Goal: Manage account settings

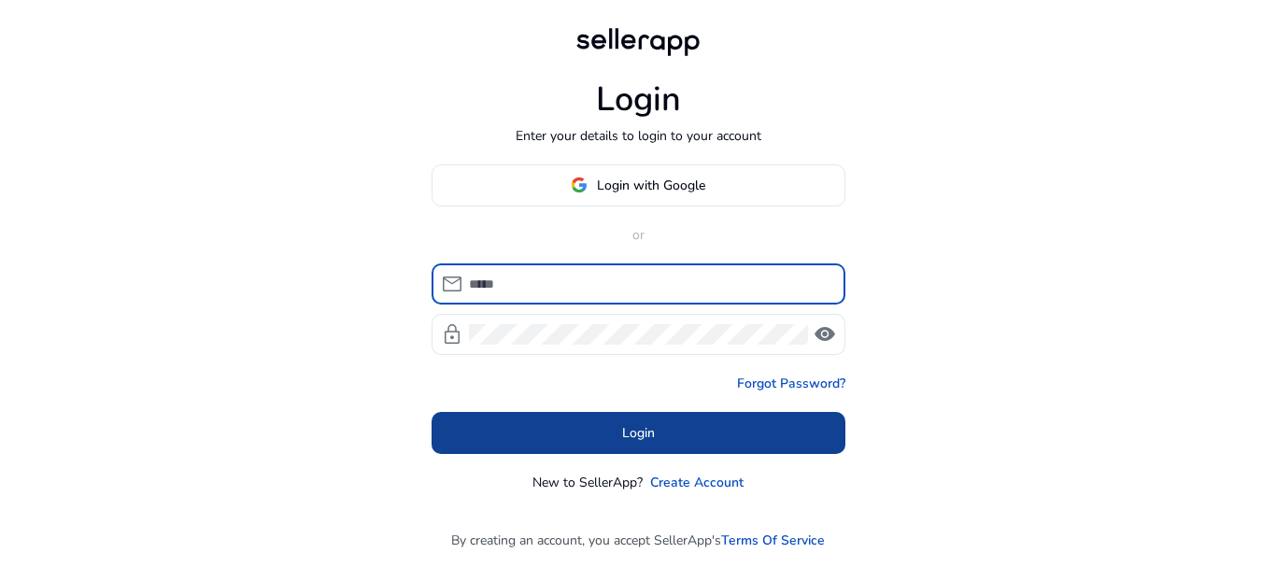
type input "**********"
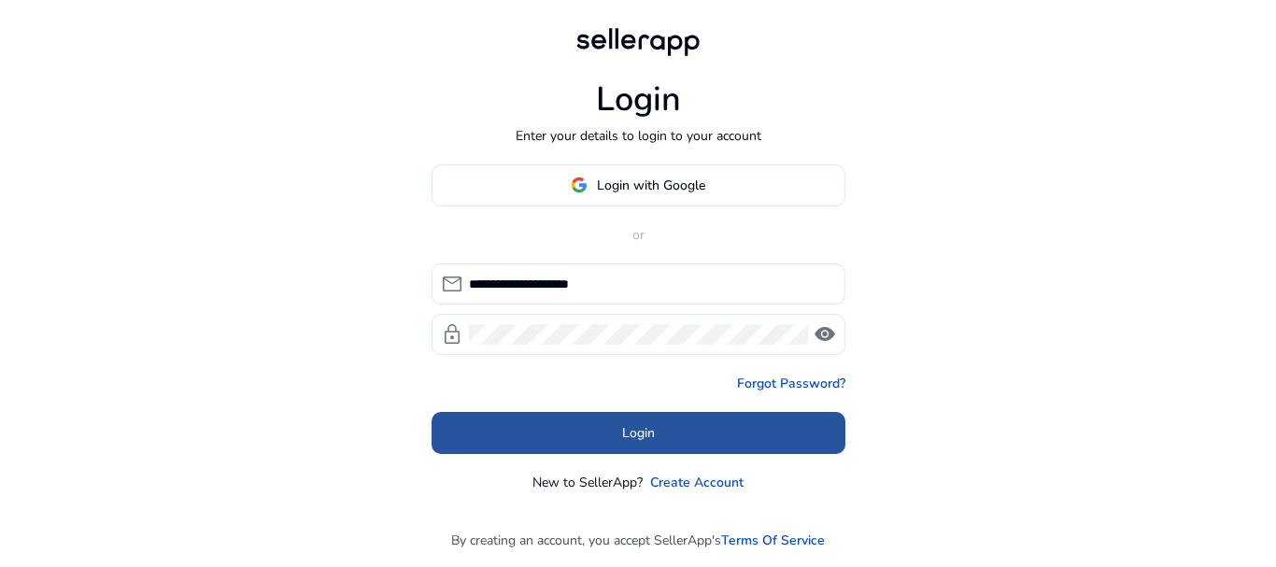
click at [699, 434] on span at bounding box center [638, 432] width 414 height 45
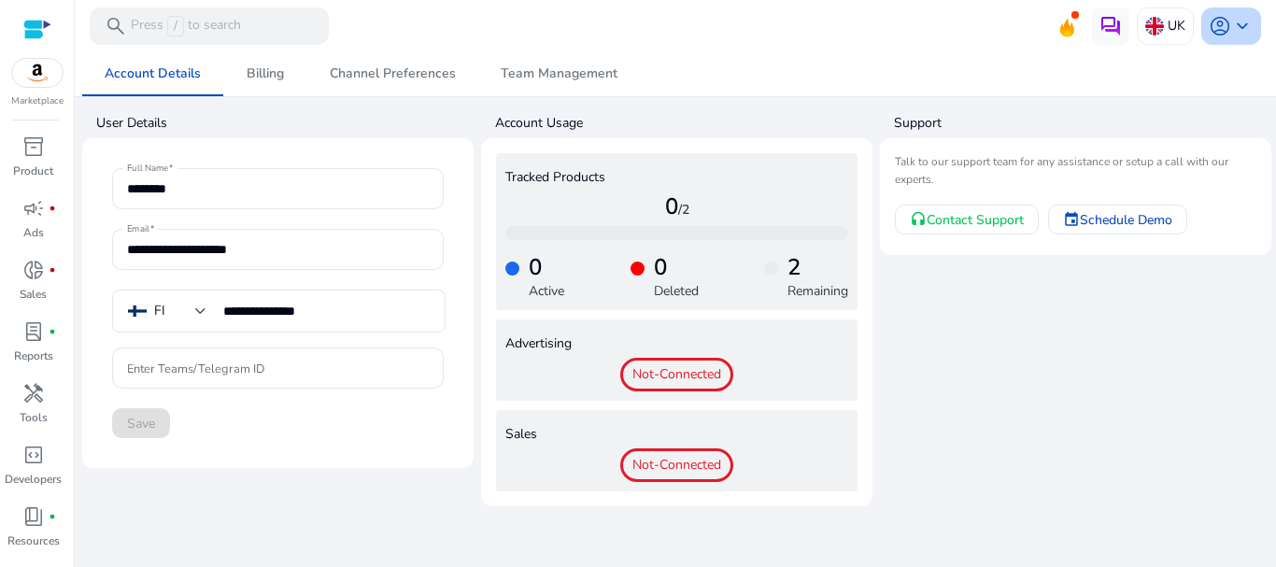
click at [1236, 26] on span "keyboard_arrow_down" at bounding box center [1242, 26] width 22 height 22
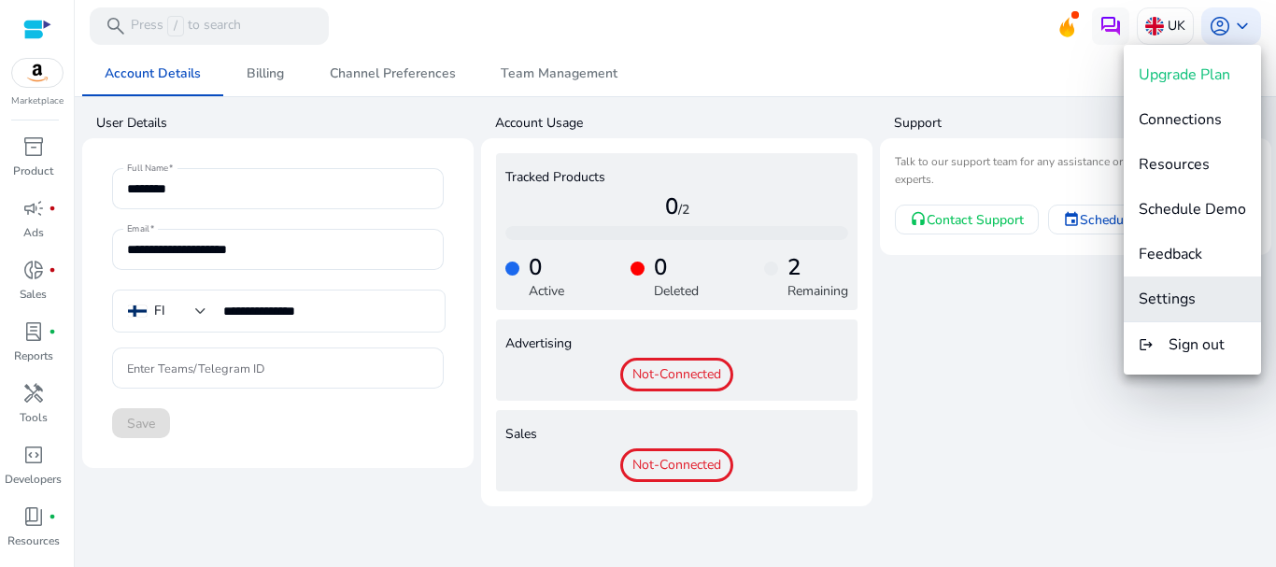
click at [1181, 298] on span "Settings" at bounding box center [1166, 299] width 57 height 21
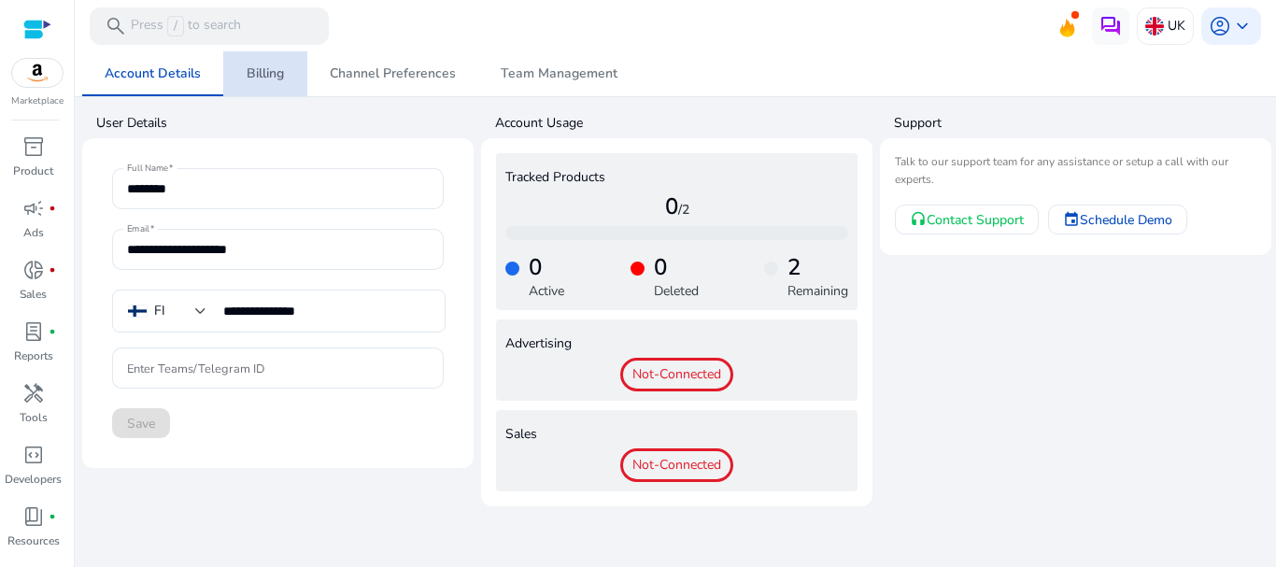
click at [276, 72] on span "Billing" at bounding box center [265, 73] width 37 height 13
click at [377, 72] on span "Channel Preferences" at bounding box center [393, 73] width 126 height 13
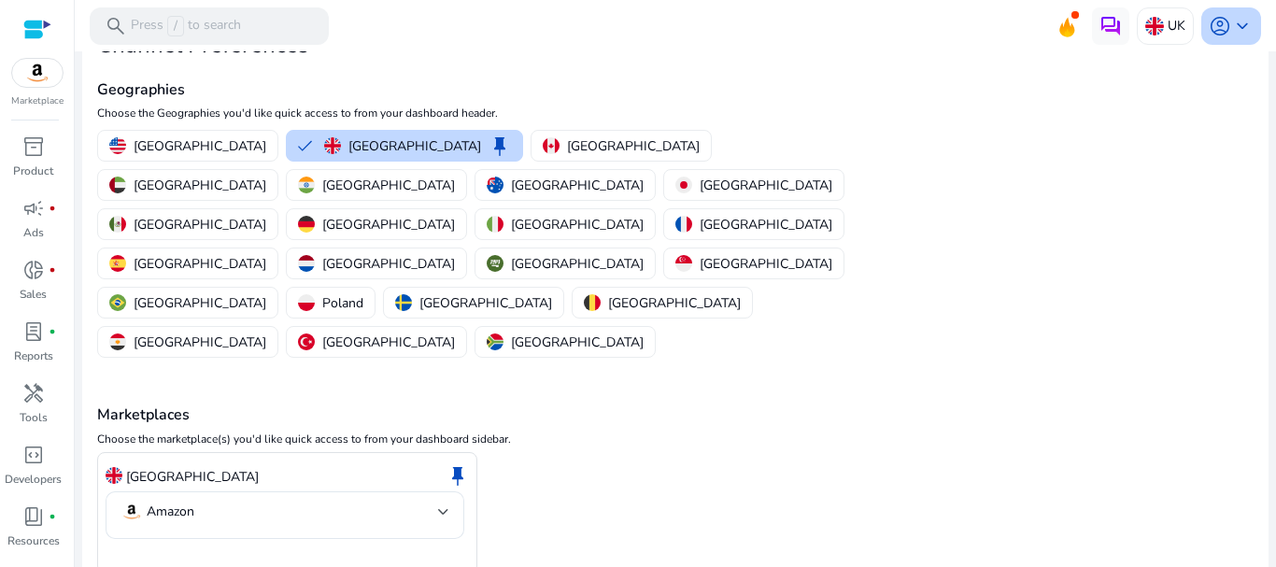
click at [1212, 30] on span "account_circle" at bounding box center [1219, 26] width 22 height 22
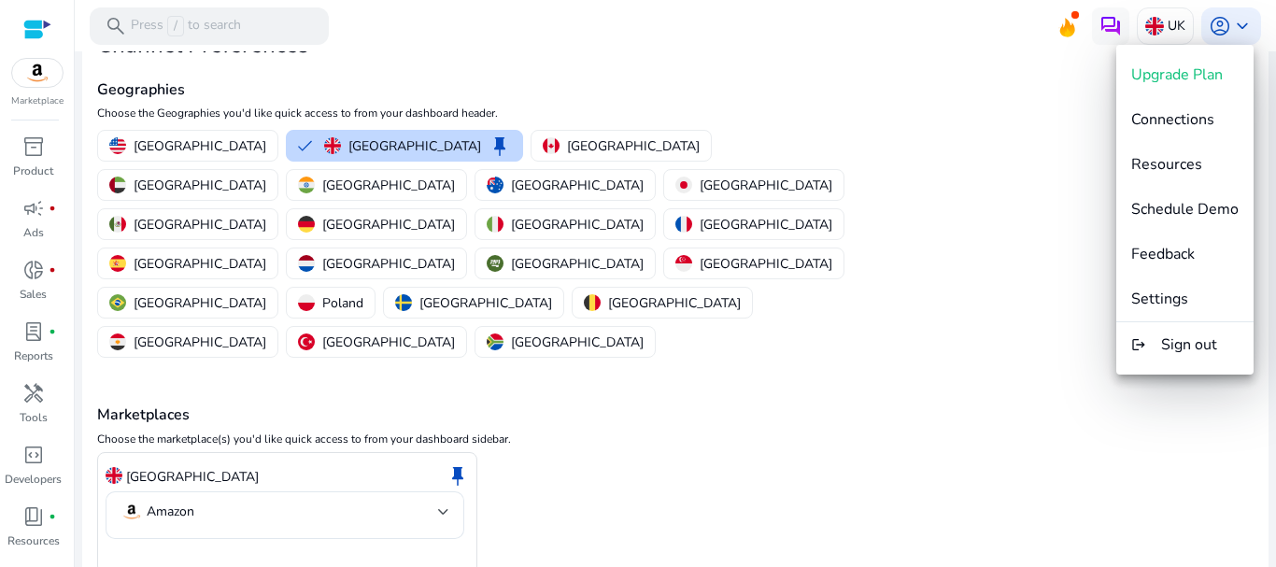
click at [492, 506] on div at bounding box center [638, 283] width 1276 height 567
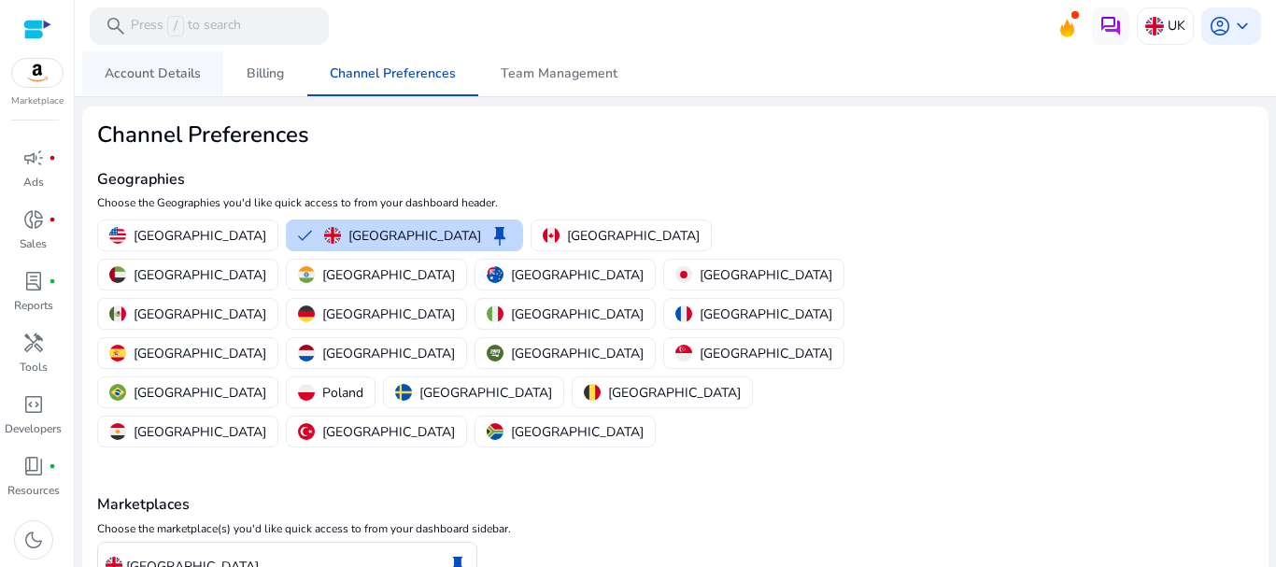
click at [140, 78] on span "Account Details" at bounding box center [153, 73] width 96 height 13
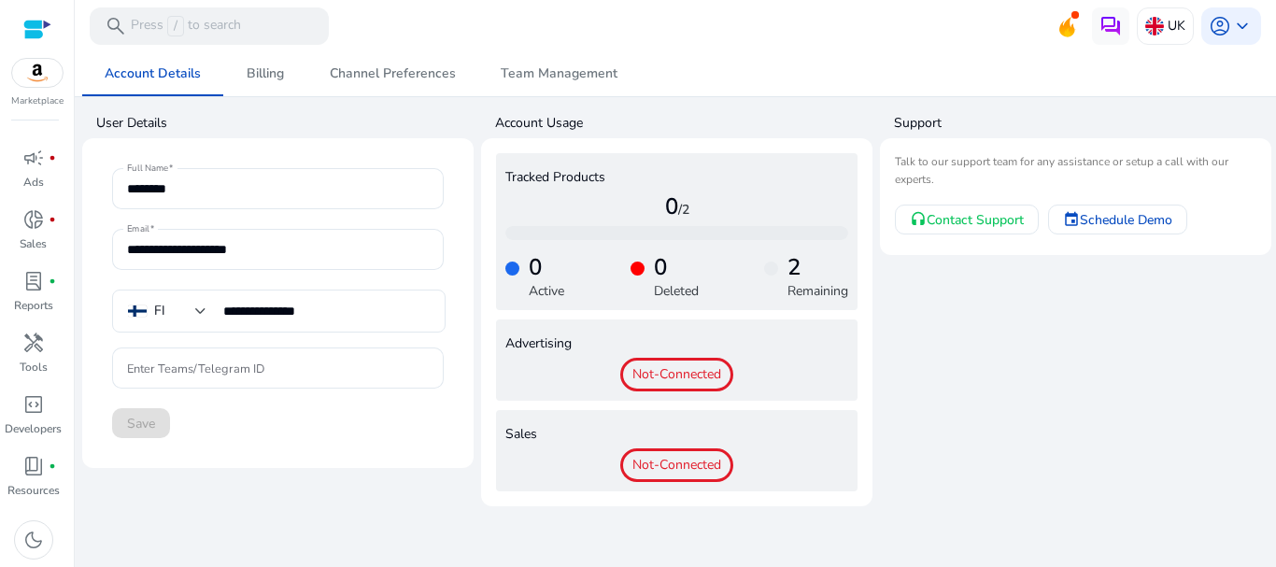
click at [1026, 388] on app-user-support "Support Talk to our support team for any assistance or setup a call with our ex…" at bounding box center [1075, 306] width 391 height 400
click at [1239, 22] on span "keyboard_arrow_down" at bounding box center [1242, 26] width 22 height 22
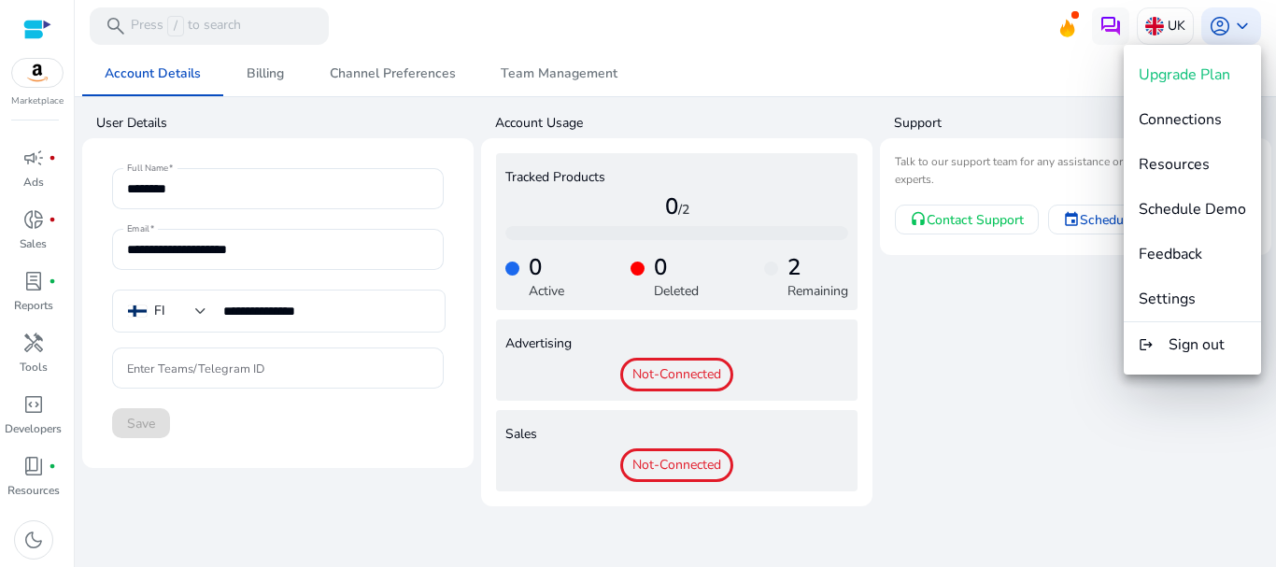
click at [379, 461] on div at bounding box center [638, 283] width 1276 height 567
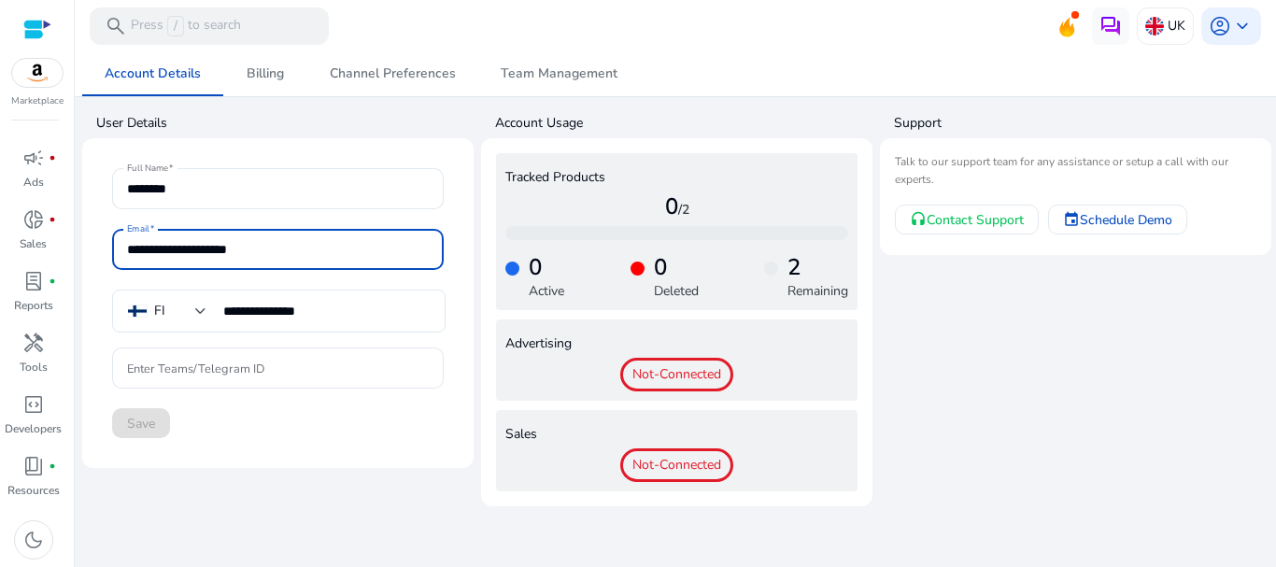
drag, startPoint x: 309, startPoint y: 247, endPoint x: 119, endPoint y: 247, distance: 190.5
click at [119, 247] on div "**********" at bounding box center [278, 249] width 332 height 41
